Goal: Check status: Check status

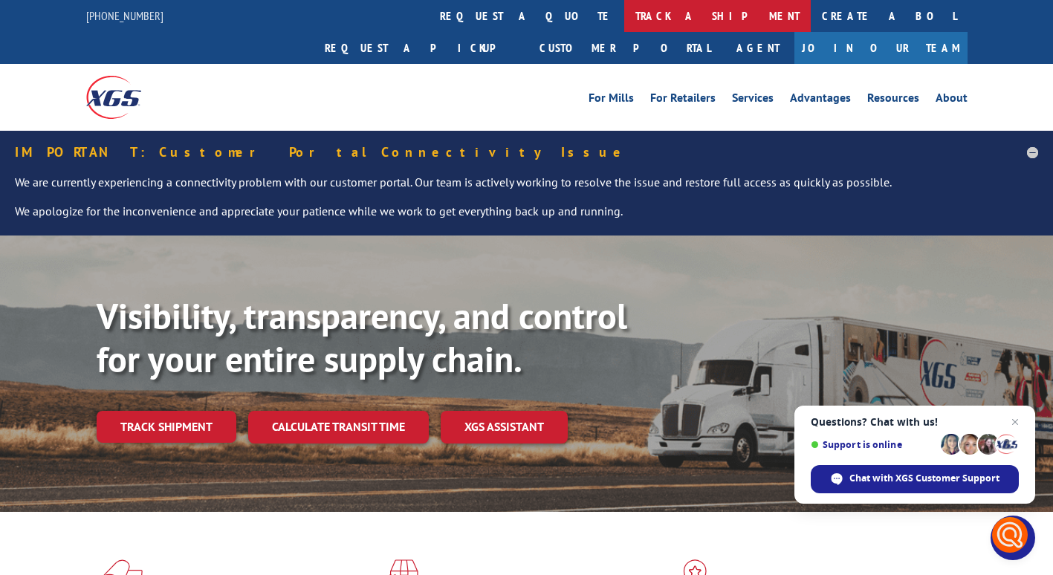
click at [624, 15] on link "track a shipment" at bounding box center [717, 16] width 187 height 32
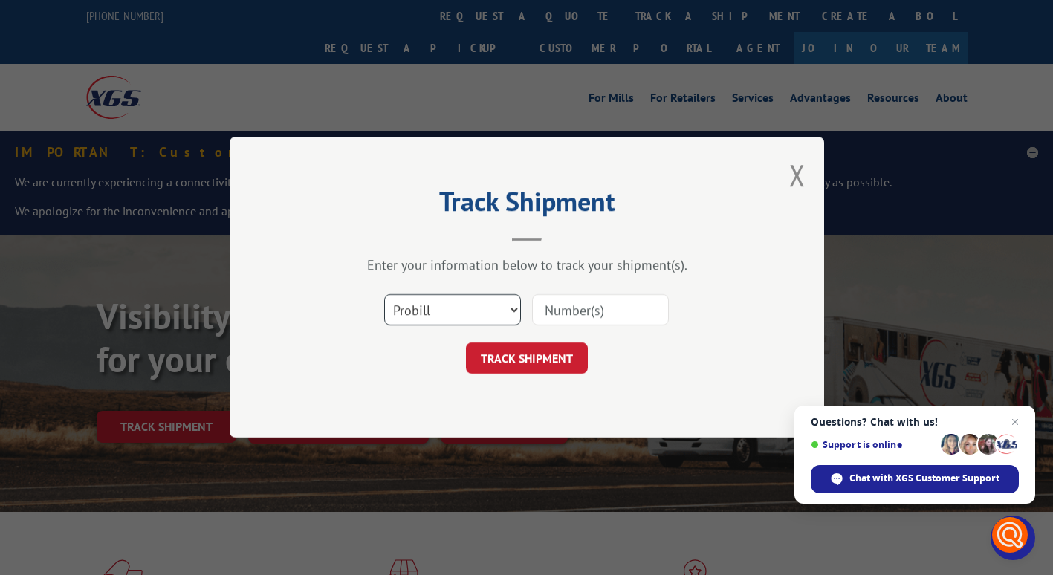
click at [454, 313] on select "Select category... Probill BOL PO" at bounding box center [452, 310] width 137 height 31
select select "bol"
click at [384, 295] on select "Select category... Probill BOL PO" at bounding box center [452, 310] width 137 height 31
click at [563, 307] on input at bounding box center [600, 310] width 137 height 31
type input "2853072"
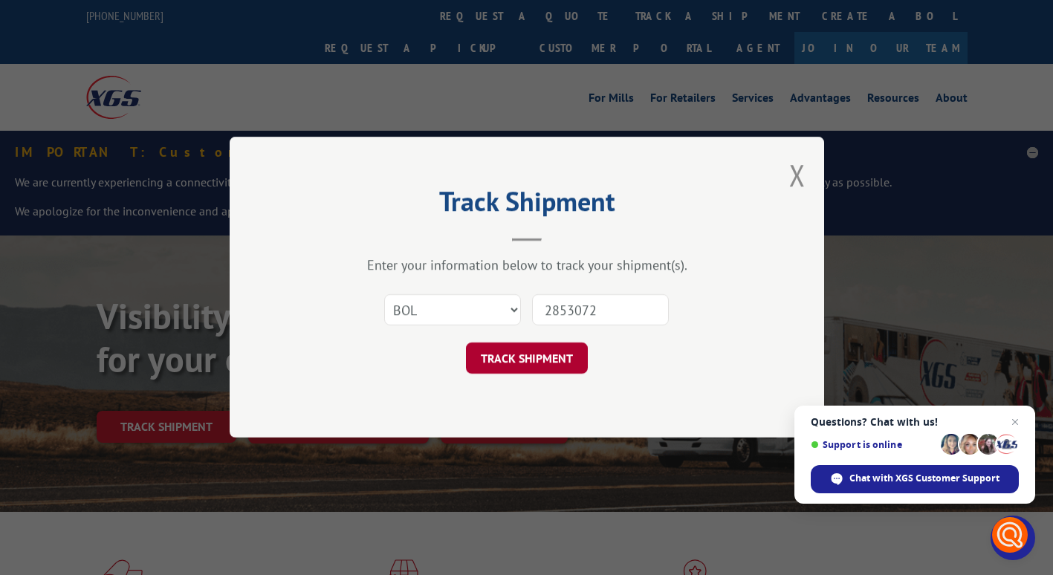
click at [544, 355] on button "TRACK SHIPMENT" at bounding box center [527, 358] width 122 height 31
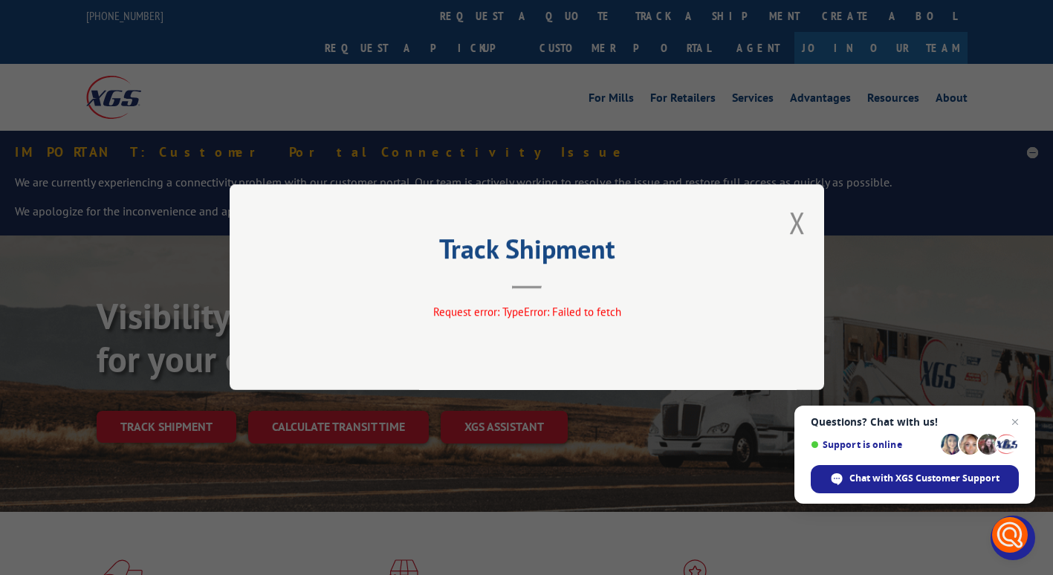
click at [779, 227] on div "Track Shipment Request error: TypeError: Failed to fetch" at bounding box center [527, 287] width 594 height 206
click at [794, 225] on button "Close modal" at bounding box center [797, 222] width 16 height 39
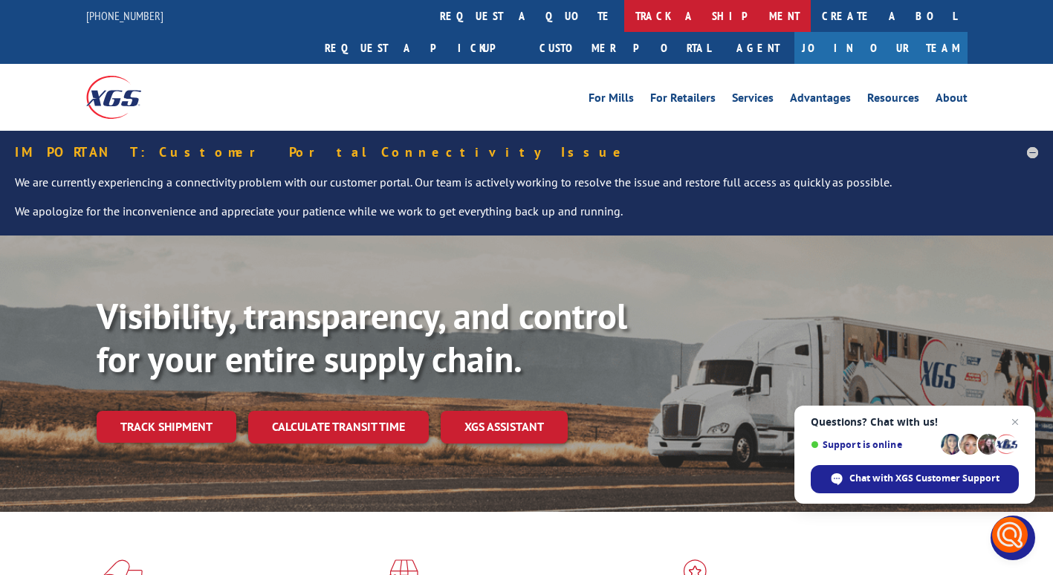
click at [624, 4] on link "track a shipment" at bounding box center [717, 16] width 187 height 32
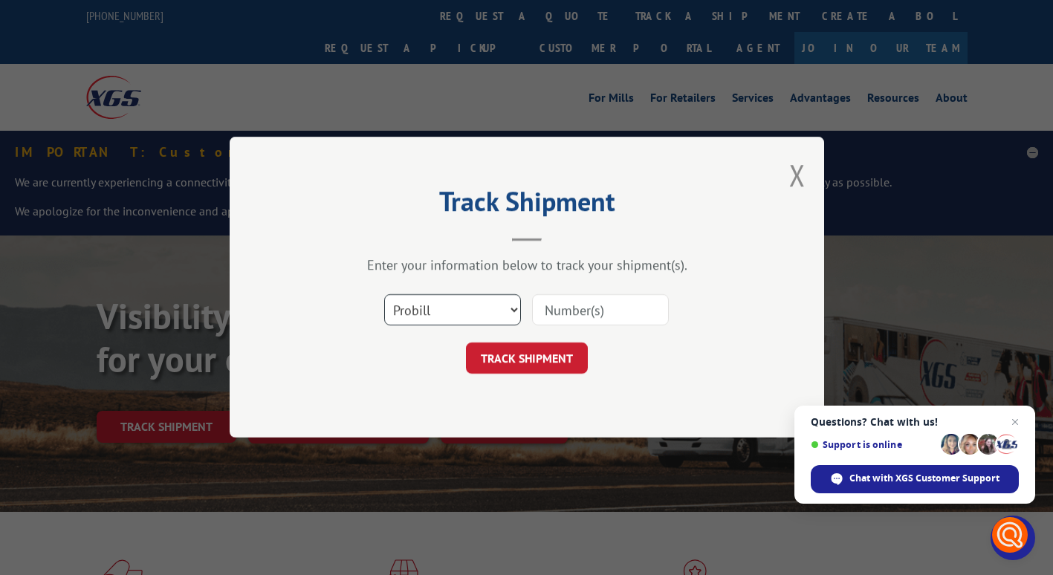
click at [451, 316] on select "Select category... Probill BOL PO" at bounding box center [452, 310] width 137 height 31
click at [384, 295] on select "Select category... Probill BOL PO" at bounding box center [452, 310] width 137 height 31
click at [586, 308] on input at bounding box center [600, 310] width 137 height 31
type input "2853072"
click at [556, 362] on button "TRACK SHIPMENT" at bounding box center [527, 358] width 122 height 31
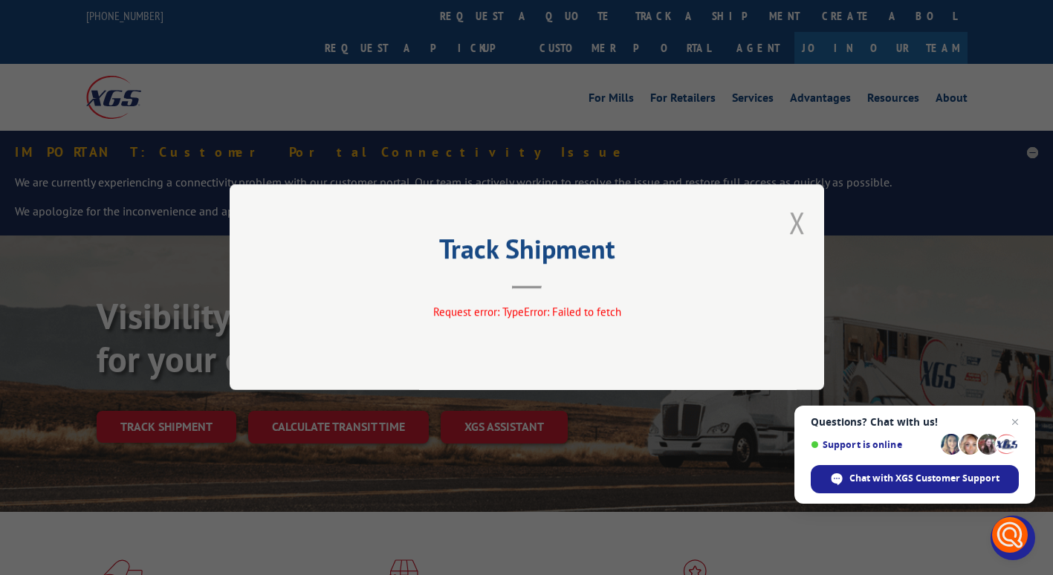
click at [794, 218] on button "Close modal" at bounding box center [797, 222] width 16 height 39
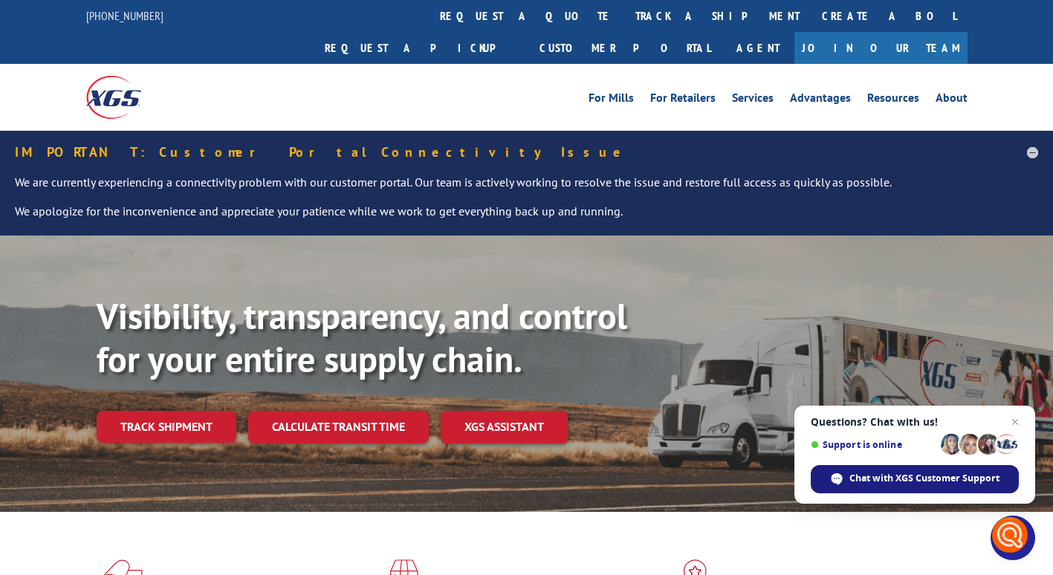
click at [886, 477] on span "Chat with XGS Customer Support" at bounding box center [924, 478] width 150 height 13
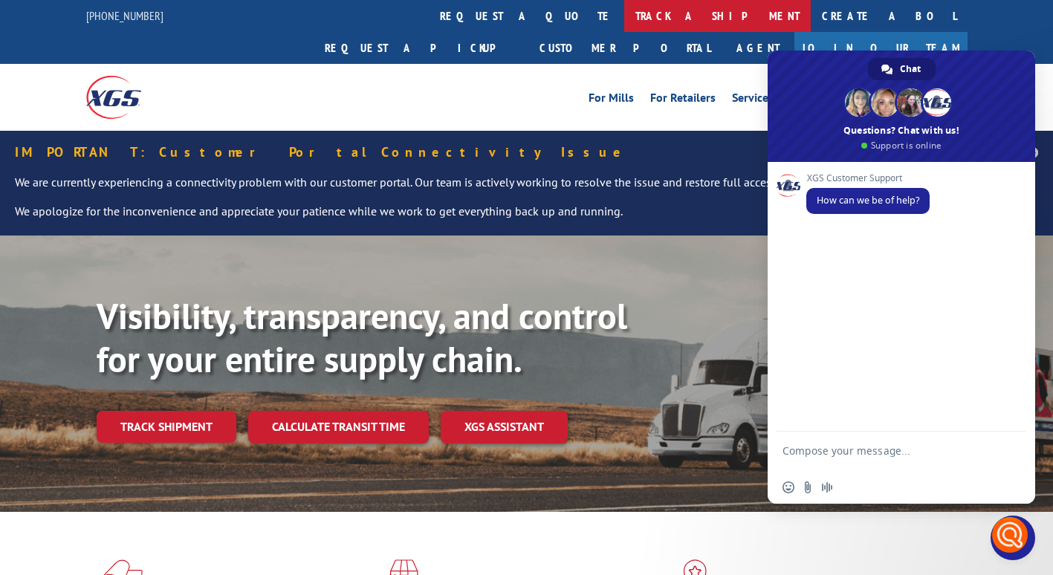
click at [624, 8] on link "track a shipment" at bounding box center [717, 16] width 187 height 32
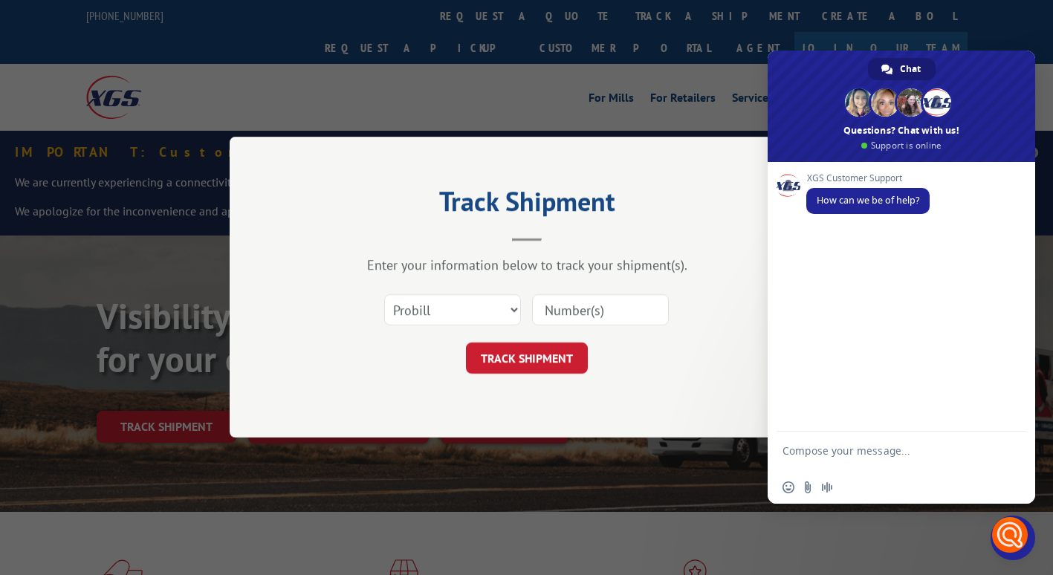
click at [554, 306] on input at bounding box center [600, 310] width 137 height 31
type input "5992082"
click at [531, 363] on button "TRACK SHIPMENT" at bounding box center [527, 358] width 122 height 31
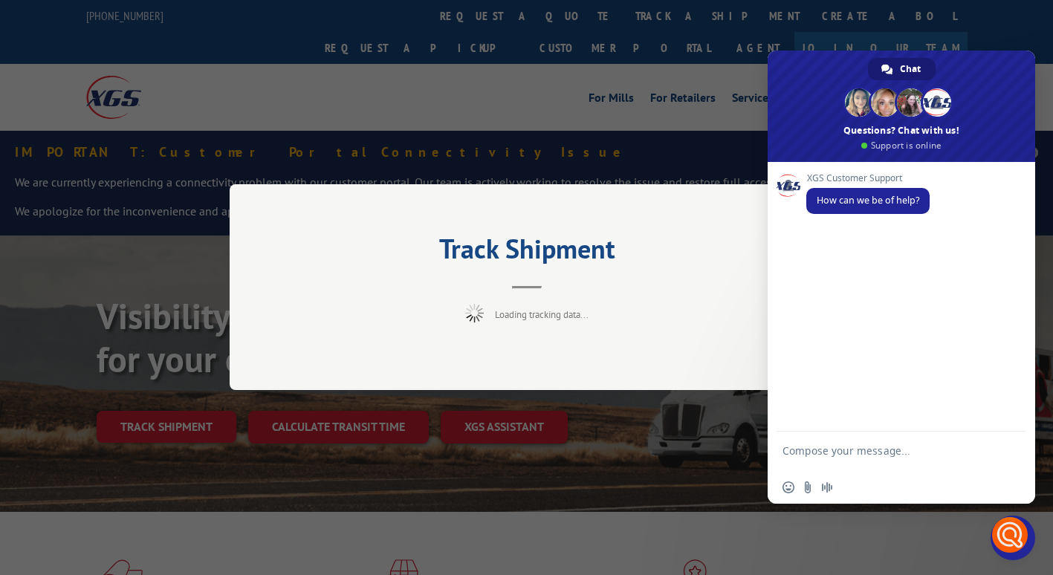
click at [672, 104] on div "Track Shipment Loading tracking data..." at bounding box center [526, 287] width 1053 height 575
click at [696, 86] on div "Track Shipment Loading tracking data..." at bounding box center [526, 287] width 1053 height 575
click at [829, 456] on textarea "Compose your message..." at bounding box center [884, 457] width 205 height 27
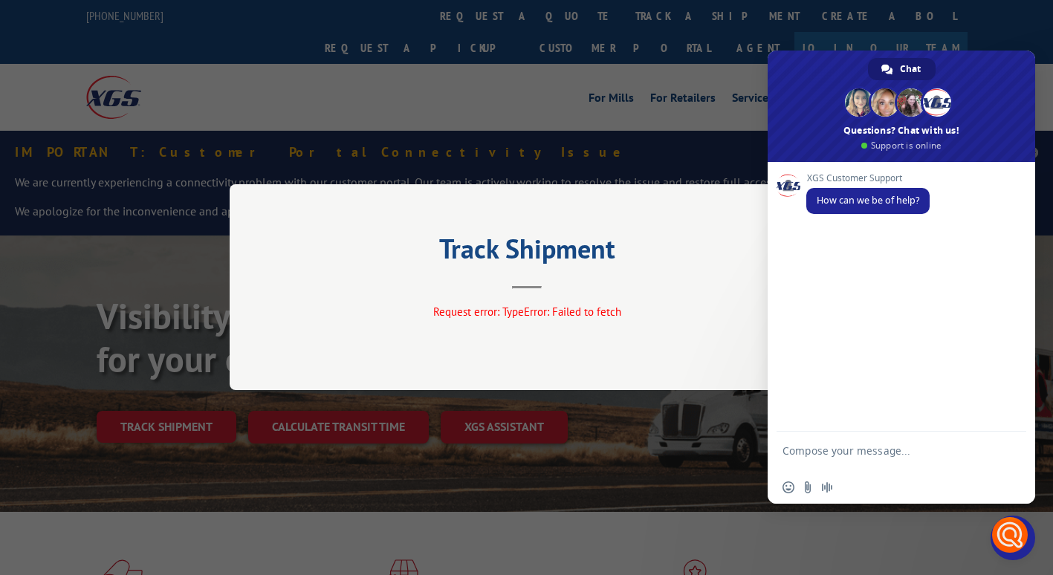
paste textarea "2853072"
click at [783, 450] on textarea "2853072" at bounding box center [884, 453] width 205 height 13
type textarea "checking on BOL 2853072"
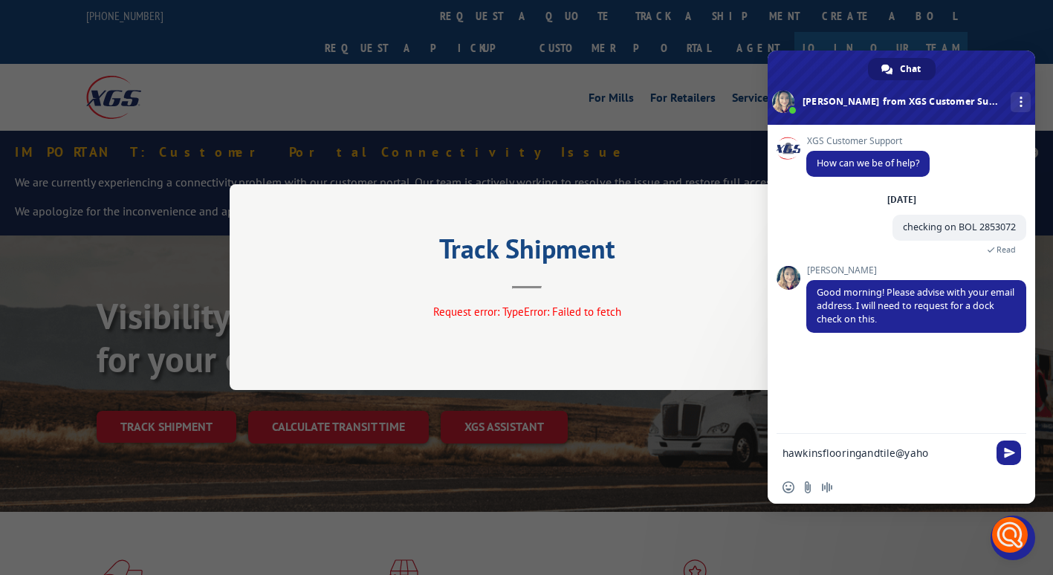
type textarea "[EMAIL_ADDRESS]"
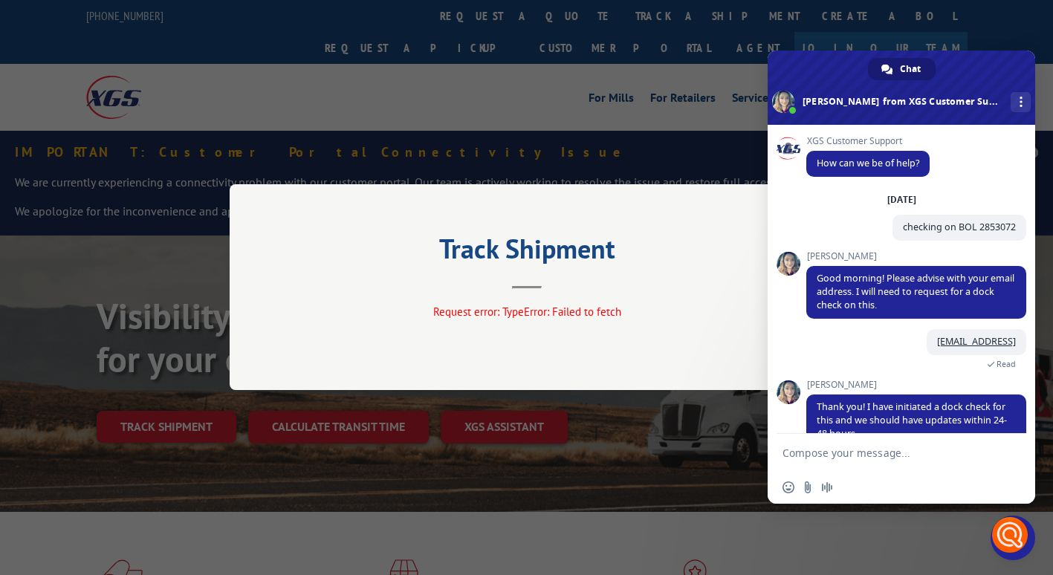
scroll to position [33, 0]
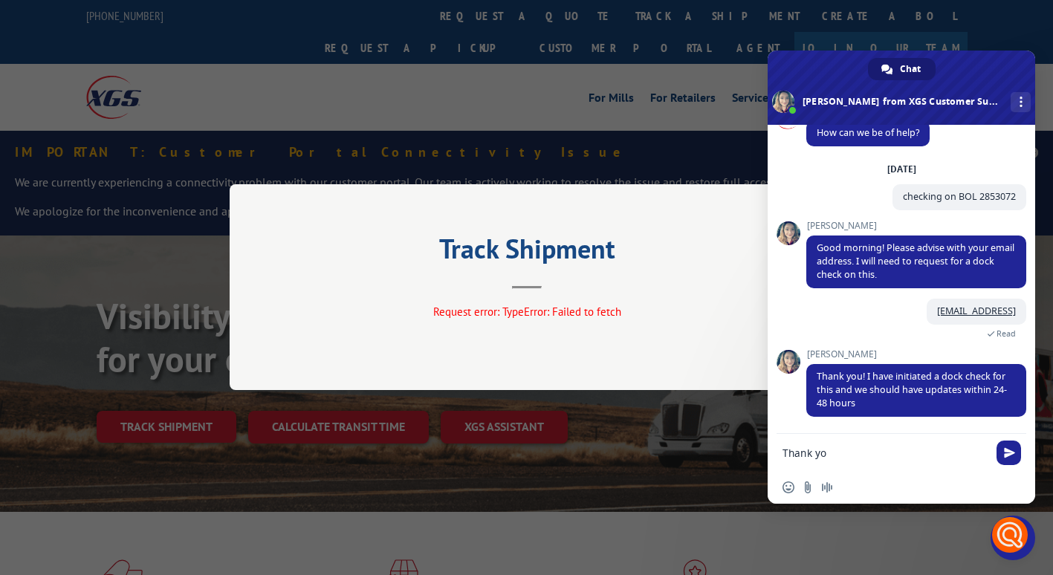
type textarea "Thank you"
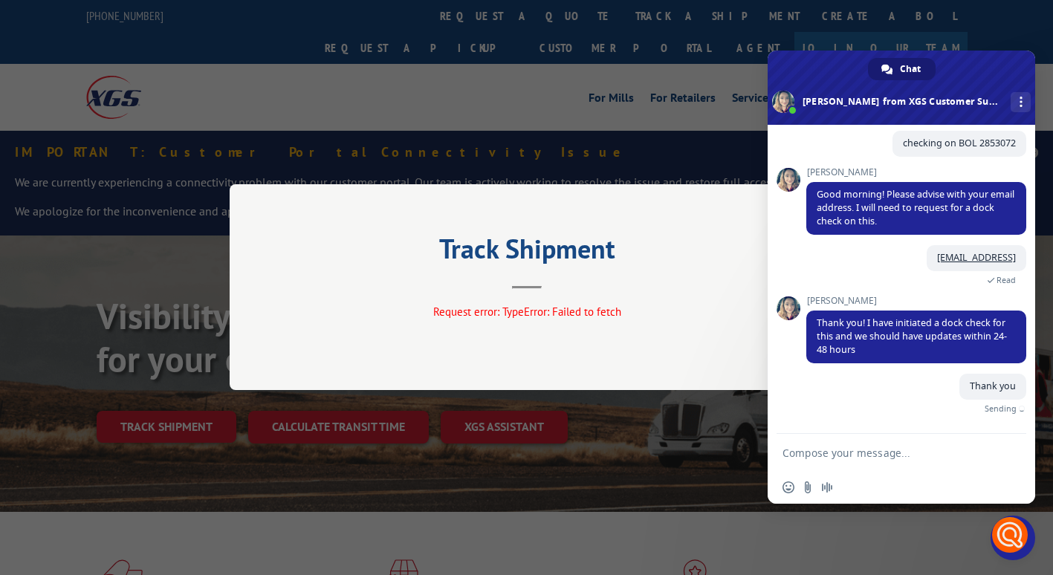
scroll to position [71, 0]
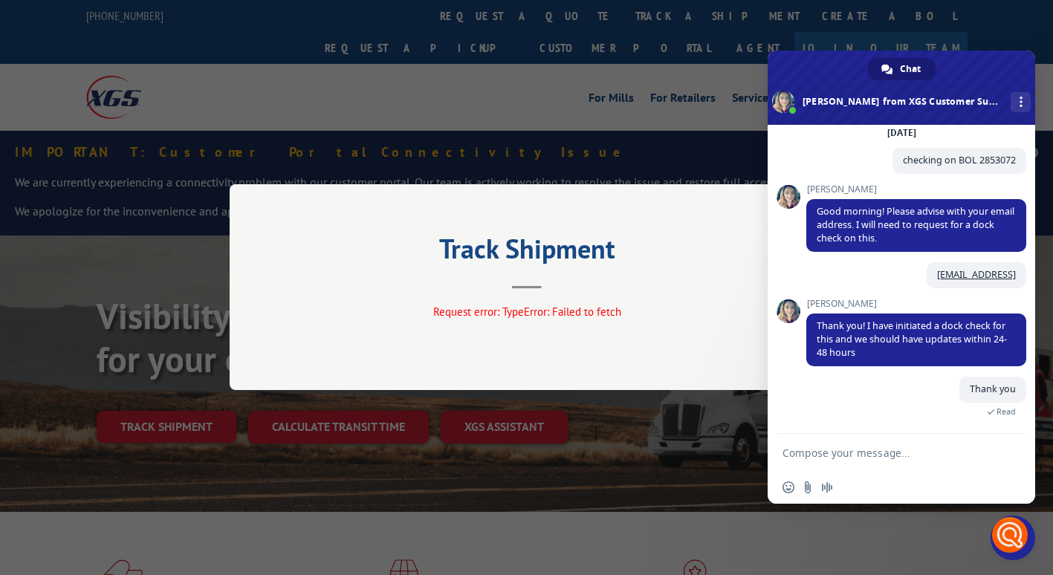
click at [515, 55] on div "Track Shipment Request error: TypeError: Failed to fetch" at bounding box center [526, 287] width 1053 height 575
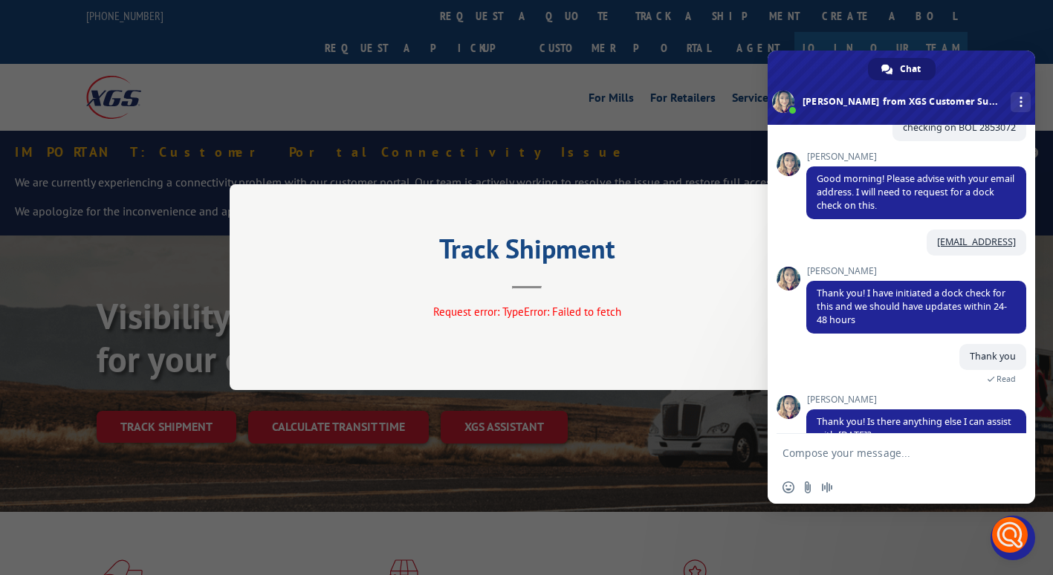
scroll to position [136, 0]
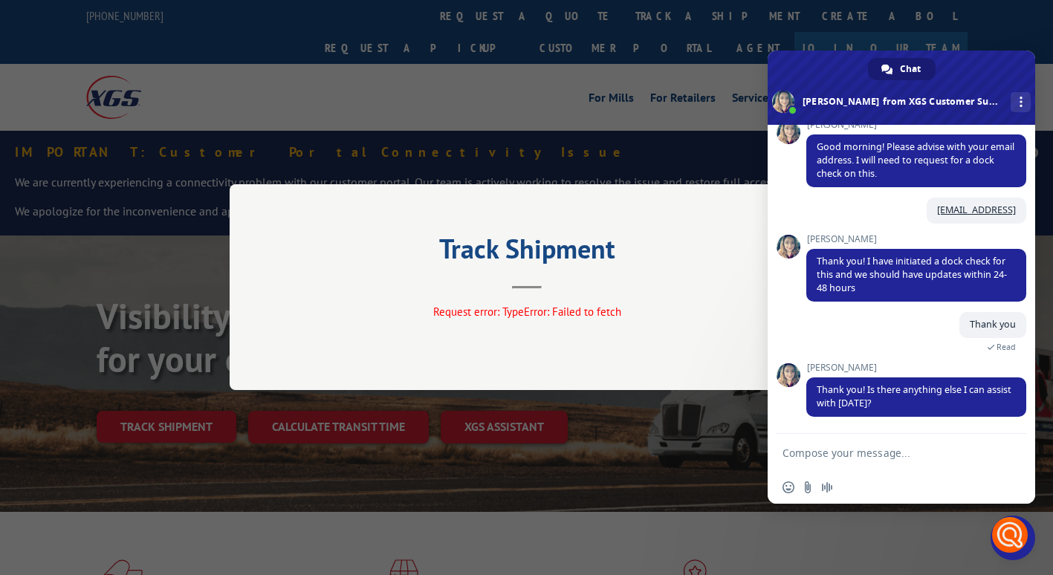
click at [667, 507] on div "Track Shipment Request error: TypeError: Failed to fetch" at bounding box center [526, 287] width 1053 height 575
click at [1011, 97] on div "More channels" at bounding box center [1021, 102] width 20 height 20
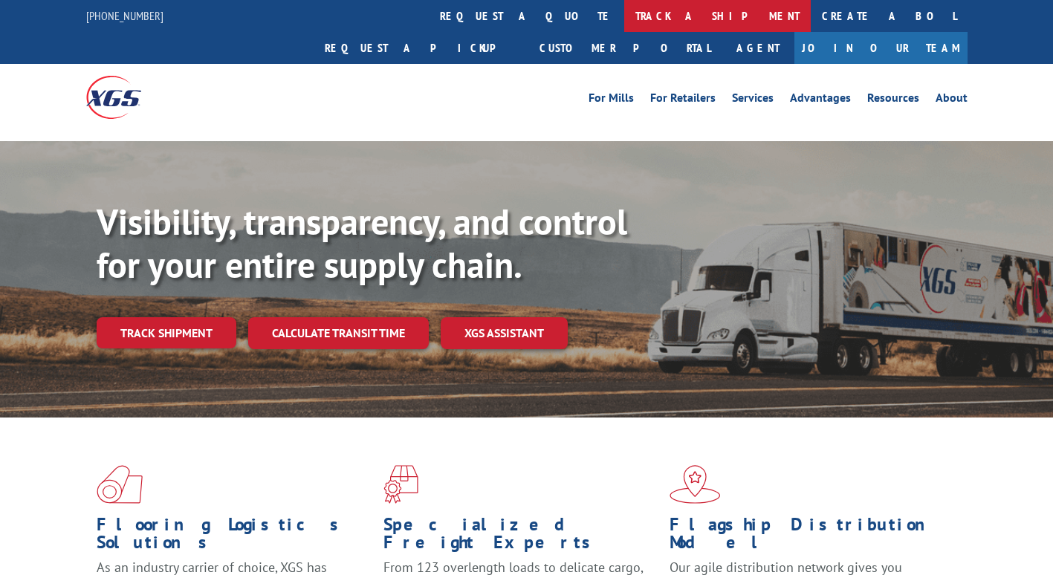
drag, startPoint x: 0, startPoint y: 0, endPoint x: 453, endPoint y: 13, distance: 452.7
click at [624, 13] on link "track a shipment" at bounding box center [717, 16] width 187 height 32
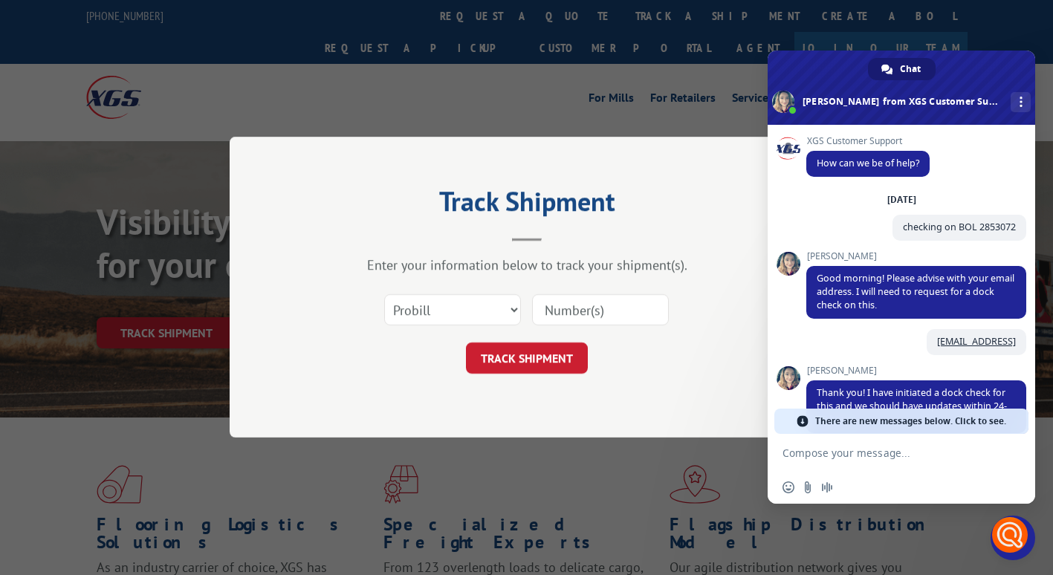
click at [398, 315] on select "Select category... Probill BOL PO" at bounding box center [452, 310] width 137 height 31
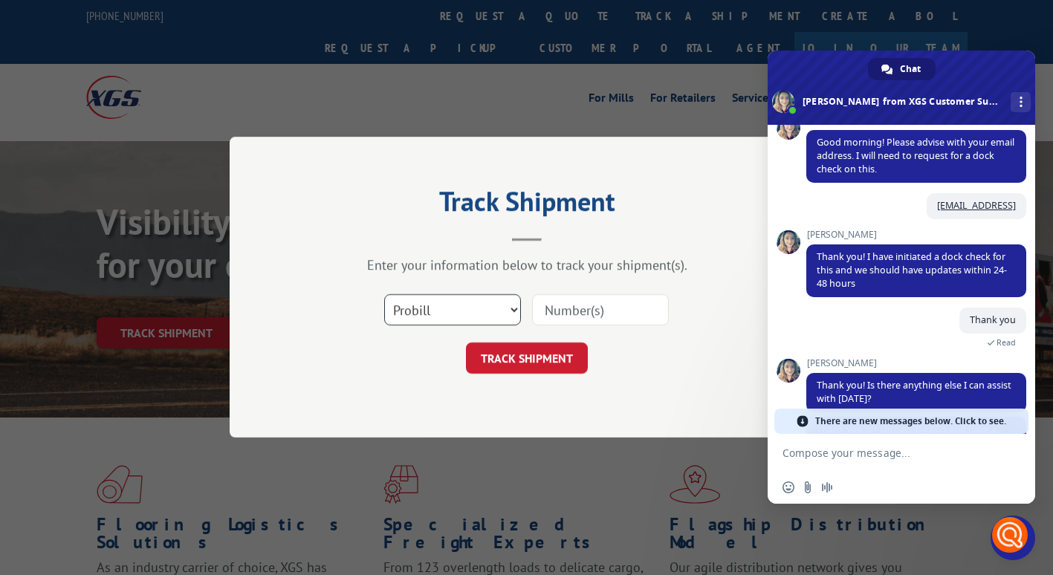
click at [429, 311] on select "Select category... Probill BOL PO" at bounding box center [452, 310] width 137 height 31
select select "bol"
click at [384, 295] on select "Select category... Probill BOL PO" at bounding box center [452, 310] width 137 height 31
click at [569, 308] on input at bounding box center [600, 310] width 137 height 31
paste input "6025174"
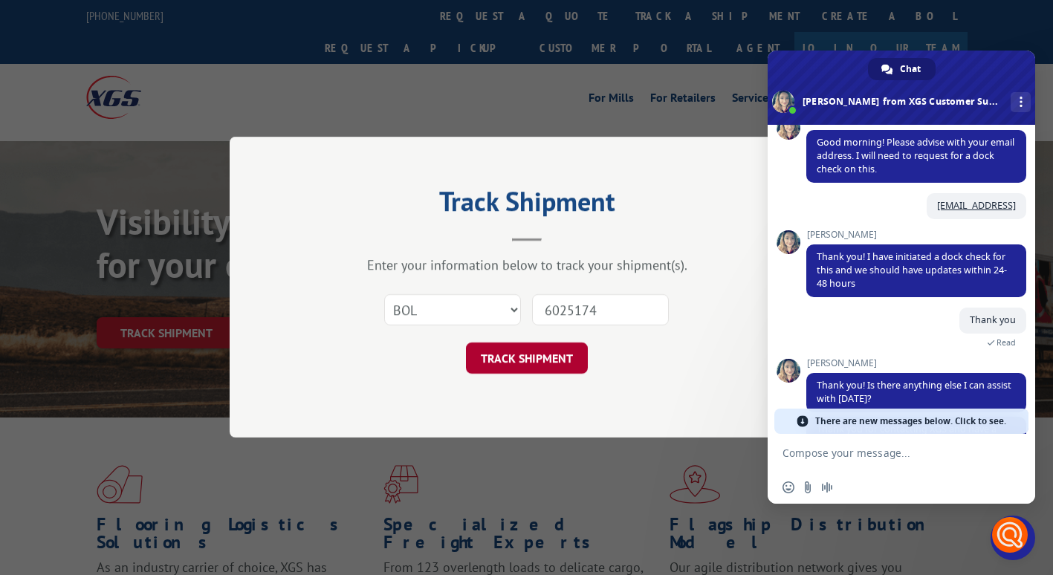
type input "6025174"
click at [529, 352] on button "TRACK SHIPMENT" at bounding box center [527, 358] width 122 height 31
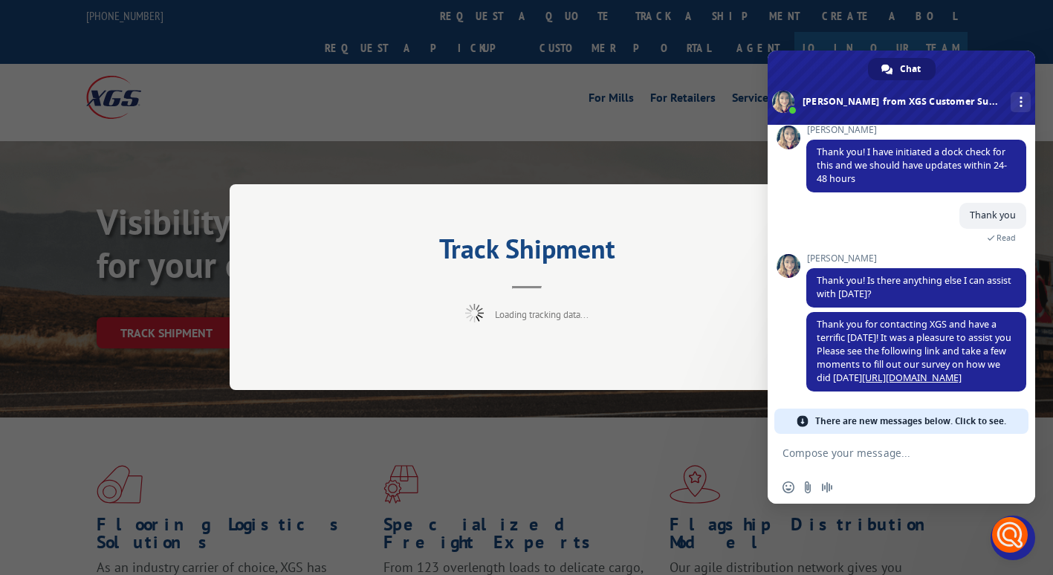
scroll to position [236, 0]
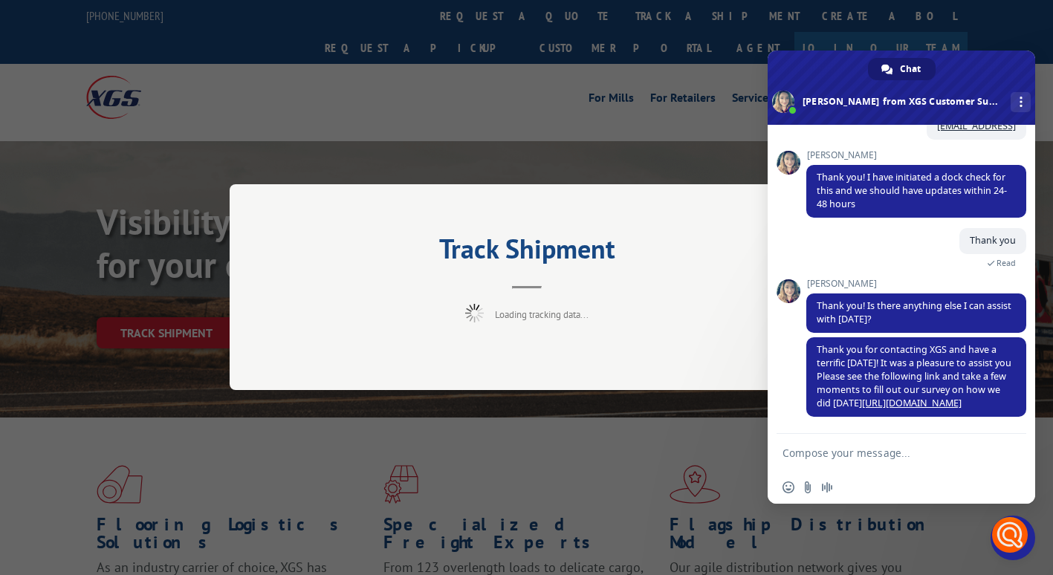
click at [898, 80] on span at bounding box center [902, 88] width 268 height 74
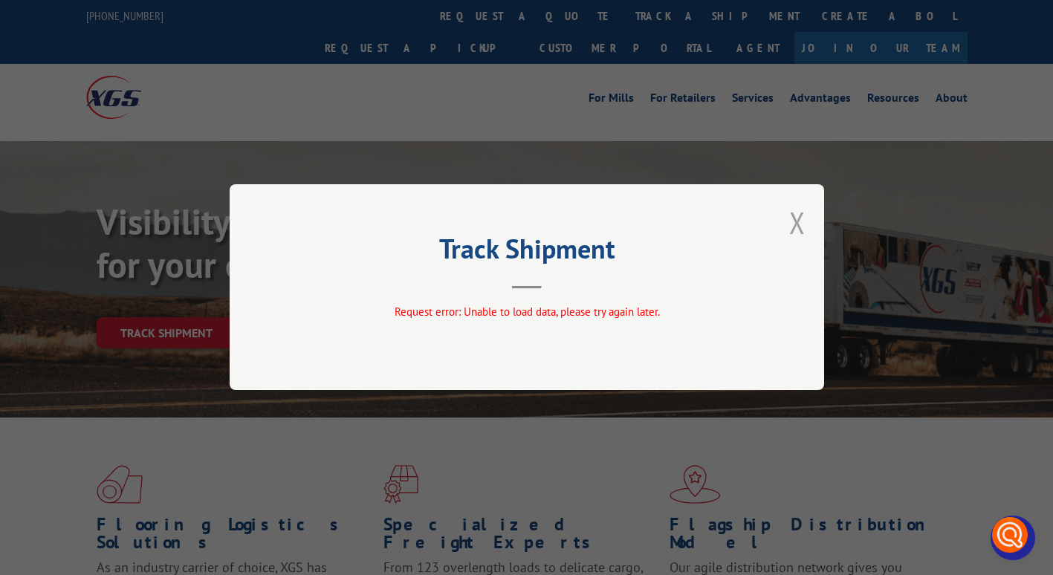
click at [797, 220] on button "Close modal" at bounding box center [797, 222] width 16 height 39
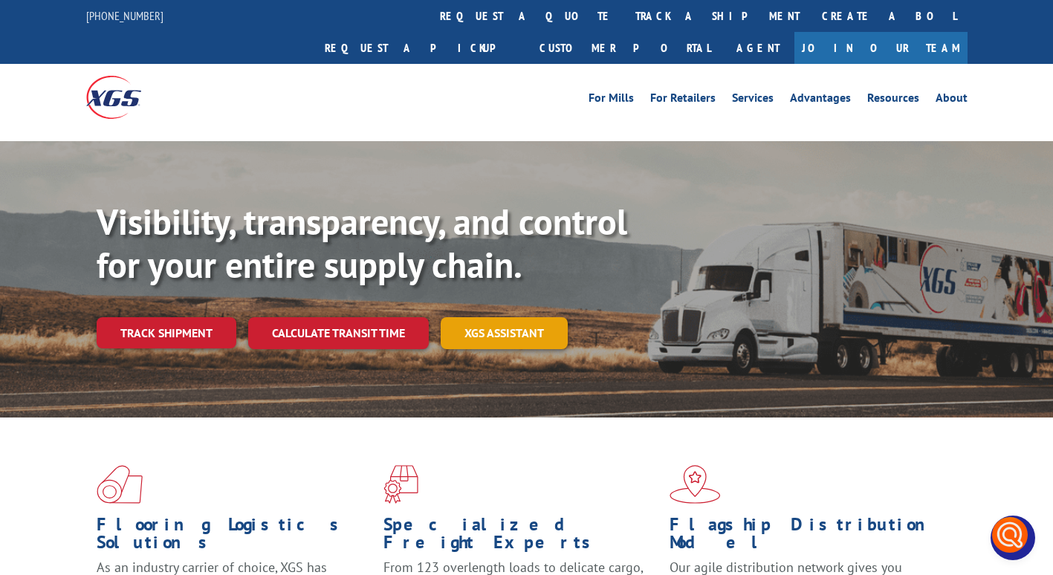
click at [471, 317] on link "XGS ASSISTANT" at bounding box center [504, 333] width 127 height 32
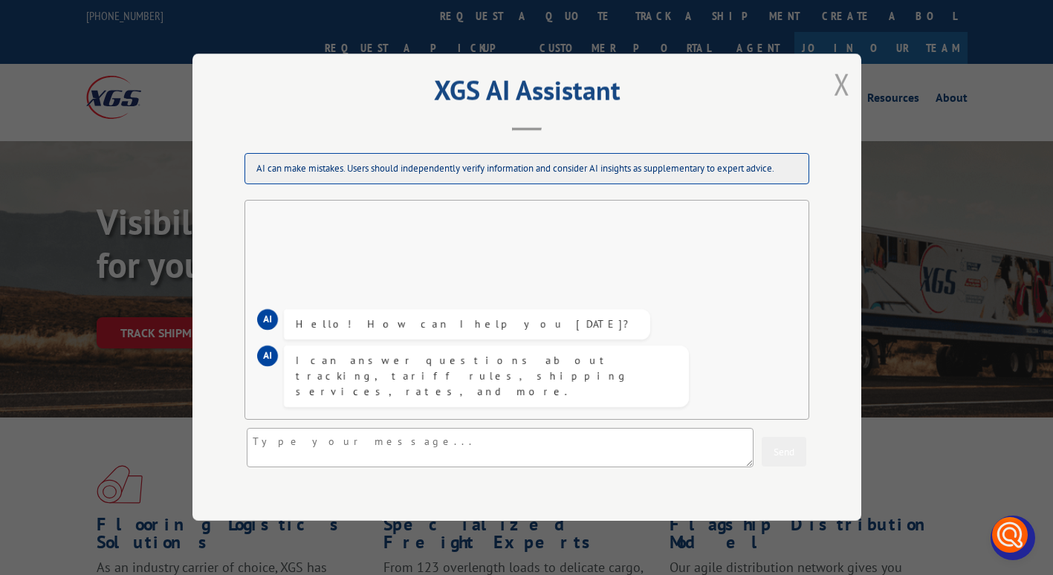
click at [837, 84] on button "Close modal" at bounding box center [842, 84] width 16 height 39
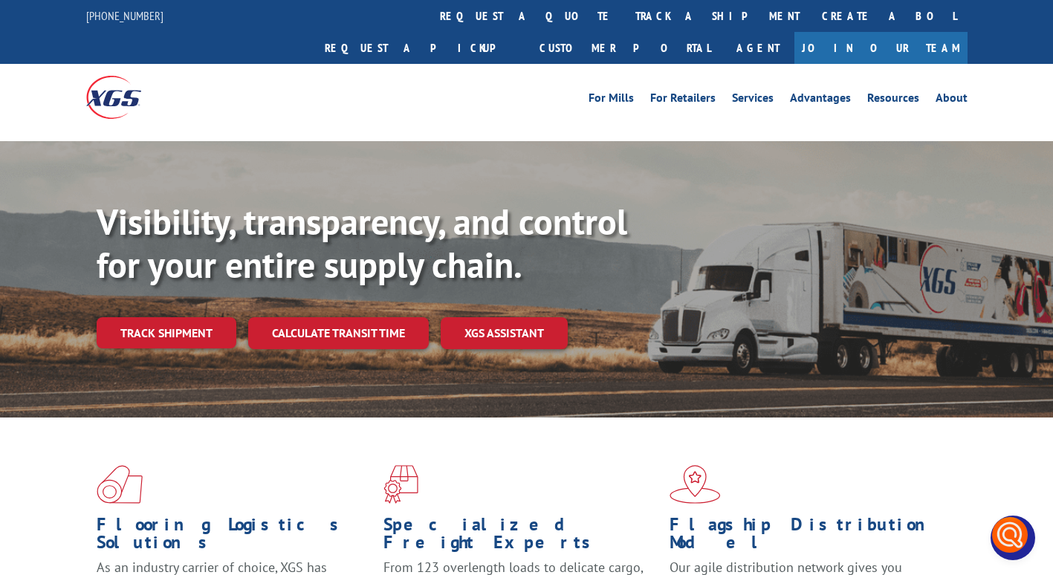
click at [1034, 542] on span "Open chat" at bounding box center [1013, 538] width 45 height 45
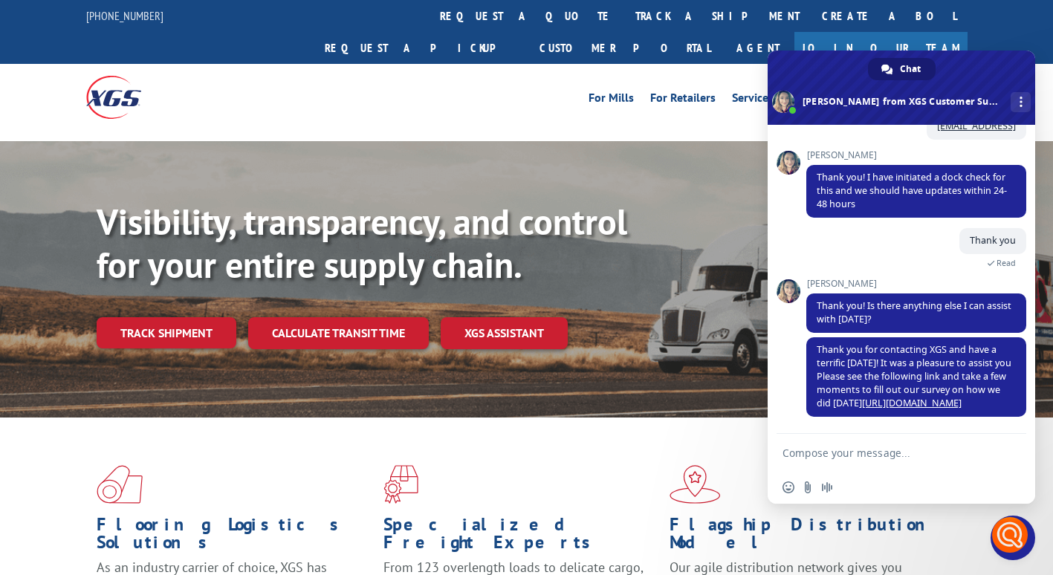
click at [839, 440] on form at bounding box center [884, 454] width 205 height 40
click at [835, 456] on textarea "Compose your message..." at bounding box center [884, 453] width 205 height 13
paste textarea "6025174"
type textarea "BOL 6025174"
click at [1004, 455] on span "Send" at bounding box center [1009, 452] width 11 height 11
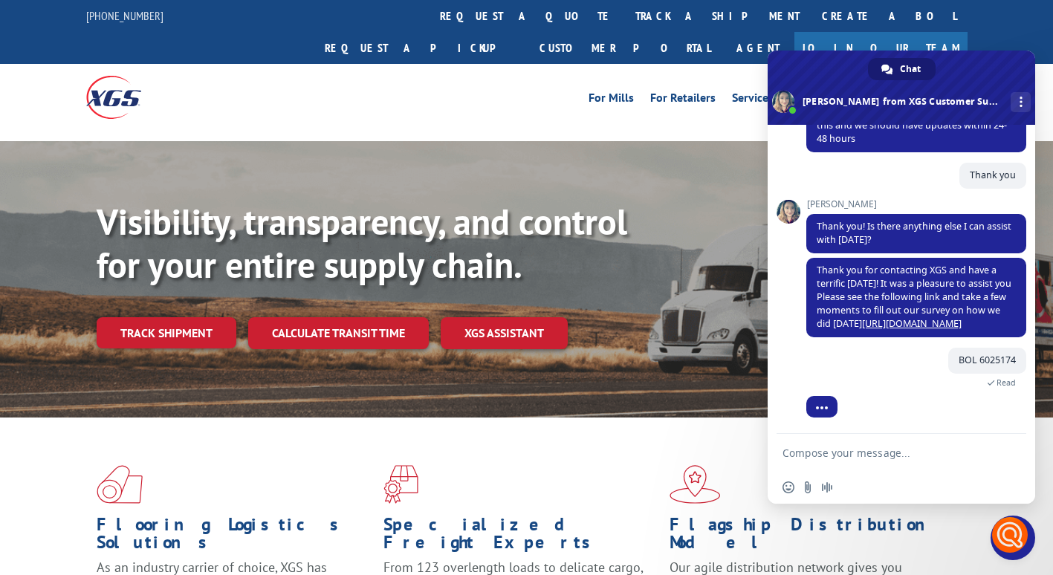
scroll to position [337, 0]
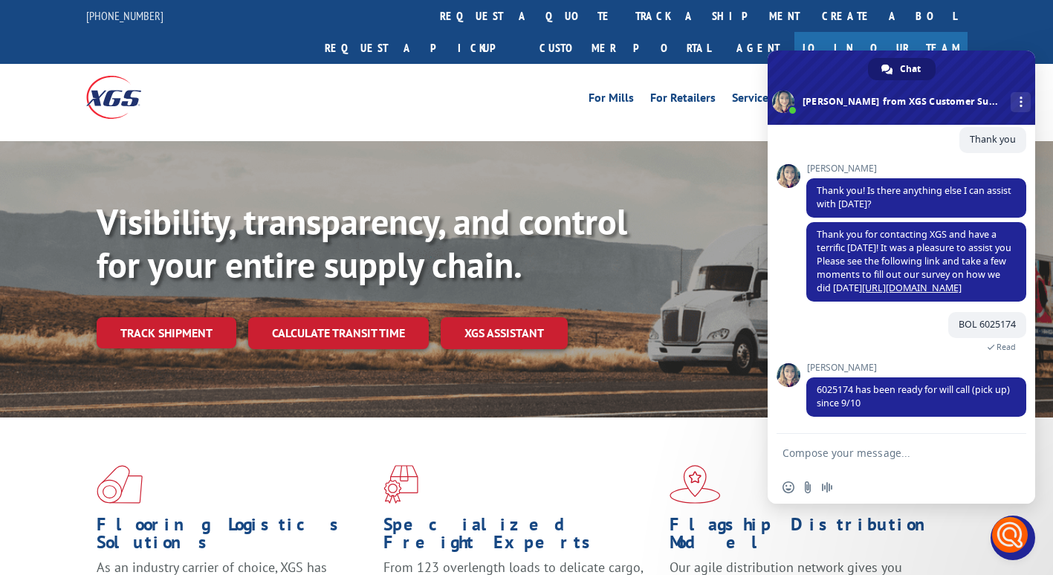
click at [927, 463] on form at bounding box center [884, 454] width 205 height 40
click at [889, 452] on textarea "Compose your message..." at bounding box center [884, 453] width 205 height 13
type textarea "Thank you!"
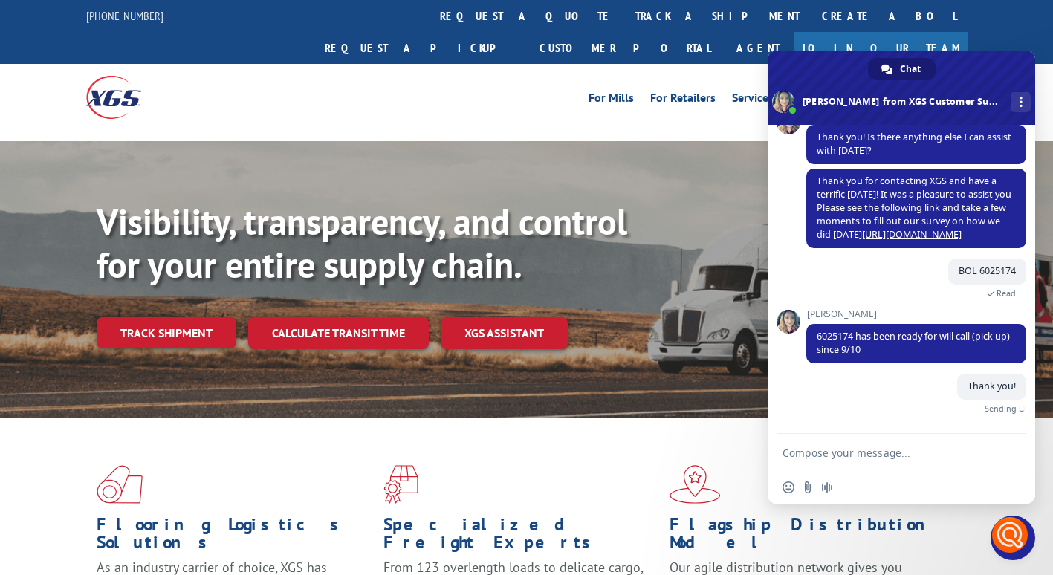
scroll to position [375, 0]
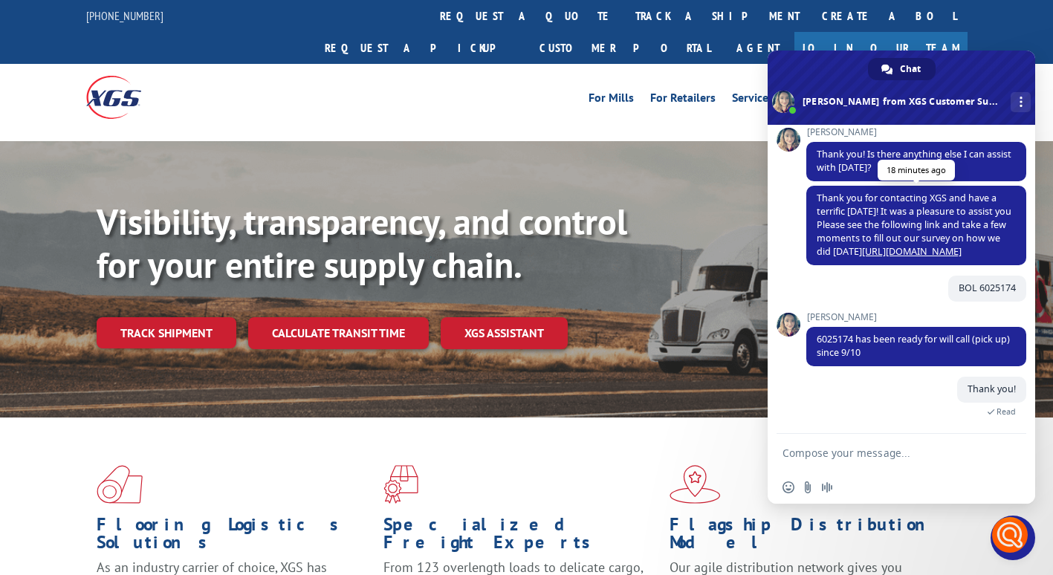
click at [905, 252] on link "[URL][DOMAIN_NAME]" at bounding box center [912, 251] width 100 height 13
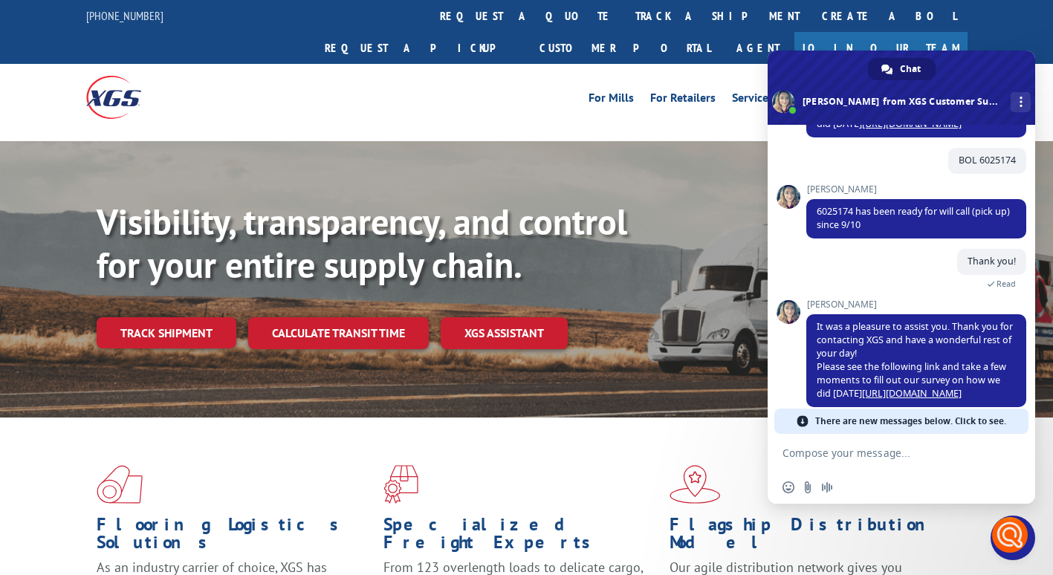
scroll to position [520, 0]
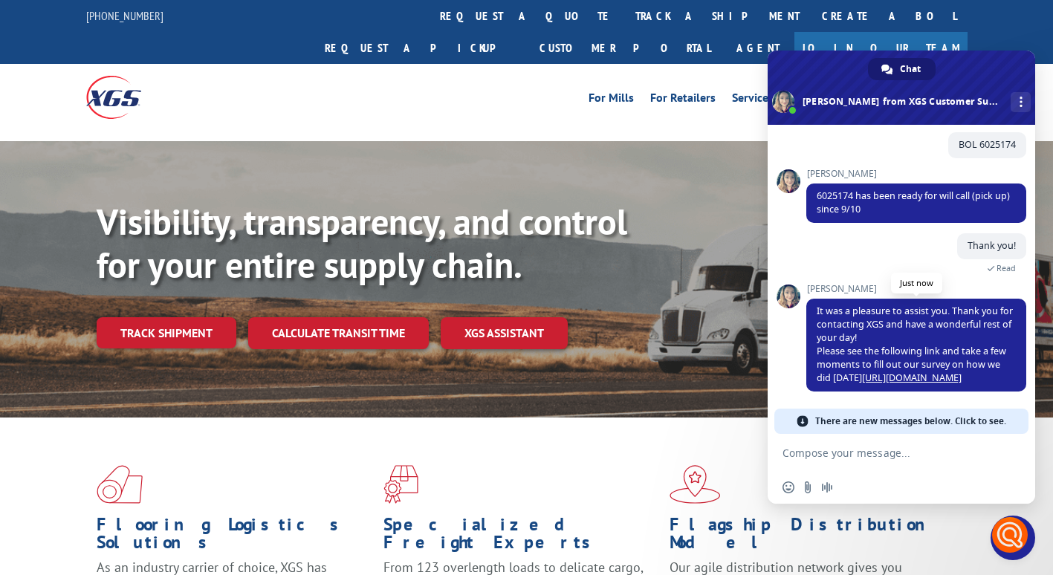
click at [927, 381] on span "It was a pleasure to assist you. Thank you for contacting XGS and have a wonder…" at bounding box center [915, 345] width 196 height 80
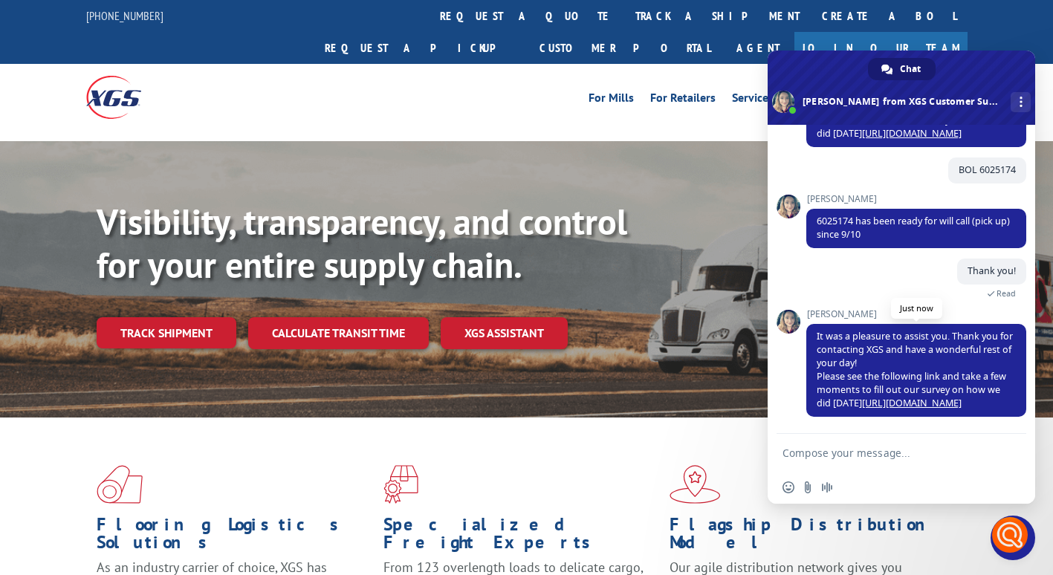
click at [897, 407] on link "[URL][DOMAIN_NAME]" at bounding box center [912, 403] width 100 height 13
